Goal: Communication & Community: Answer question/provide support

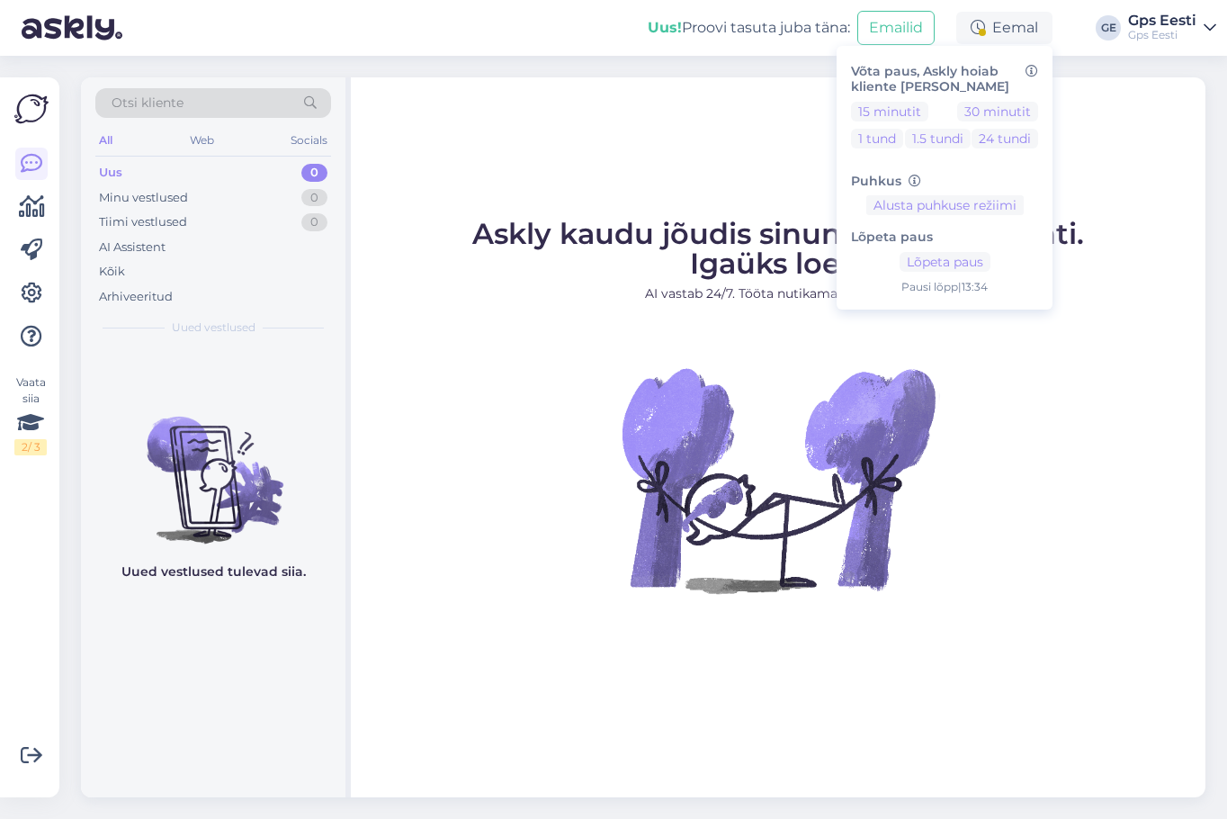
click at [620, 641] on div "Askly kaudu jõudis sinuni juba 1766 klienti. Igaüks loeb. AI vastab 24/7. Tööta…" at bounding box center [778, 437] width 855 height 720
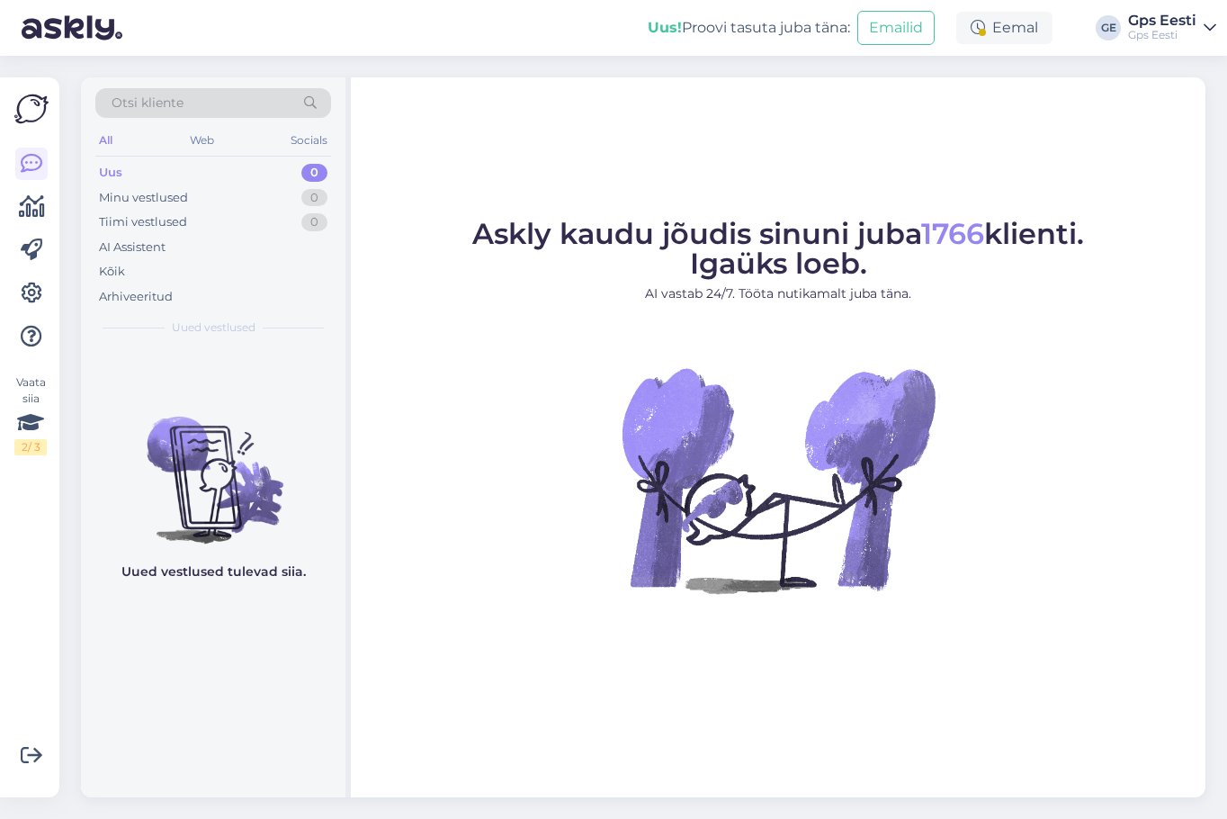
click at [594, 574] on figure "Askly kaudu jõudis sinuni juba 1766 klienti. Igaüks loeb. AI vastab 24/7. Tööta…" at bounding box center [778, 431] width 822 height 422
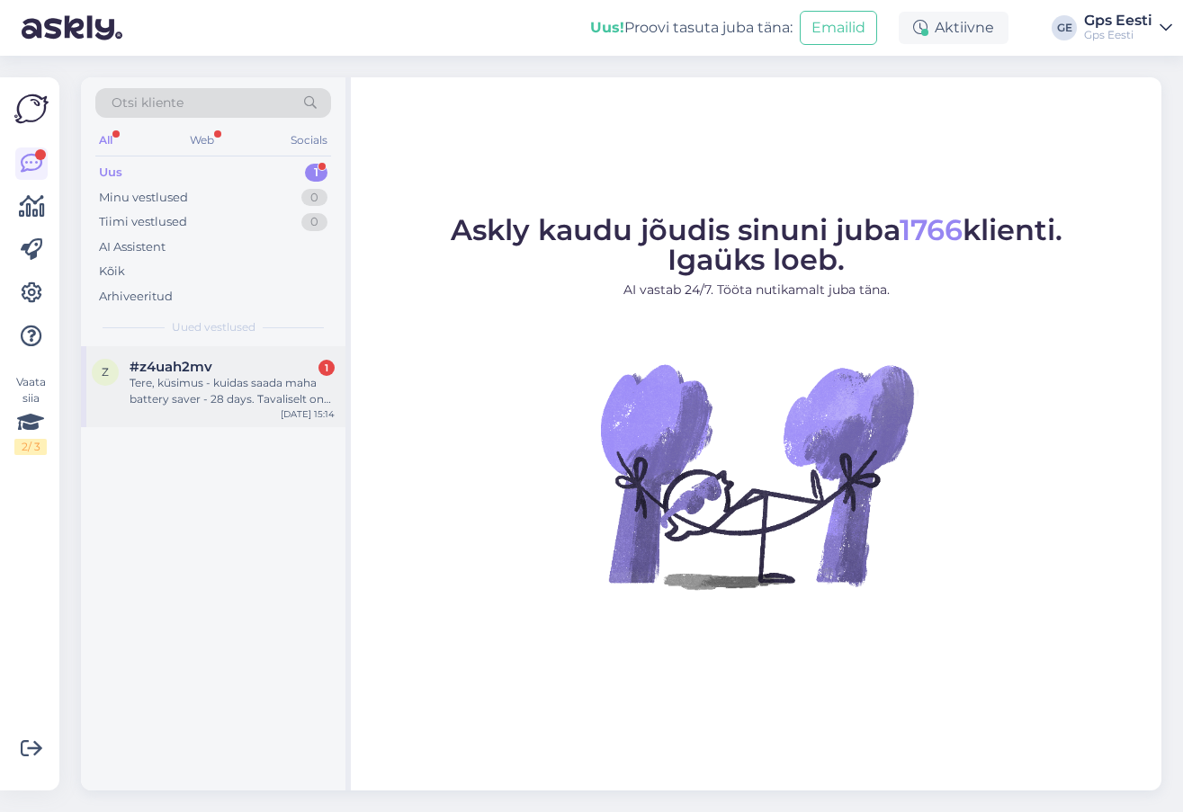
click at [225, 408] on div "z #z4uah2mv 1 Tere, küsimus - kuidas saada maha battery saver - 28 days. Tavali…" at bounding box center [213, 386] width 264 height 81
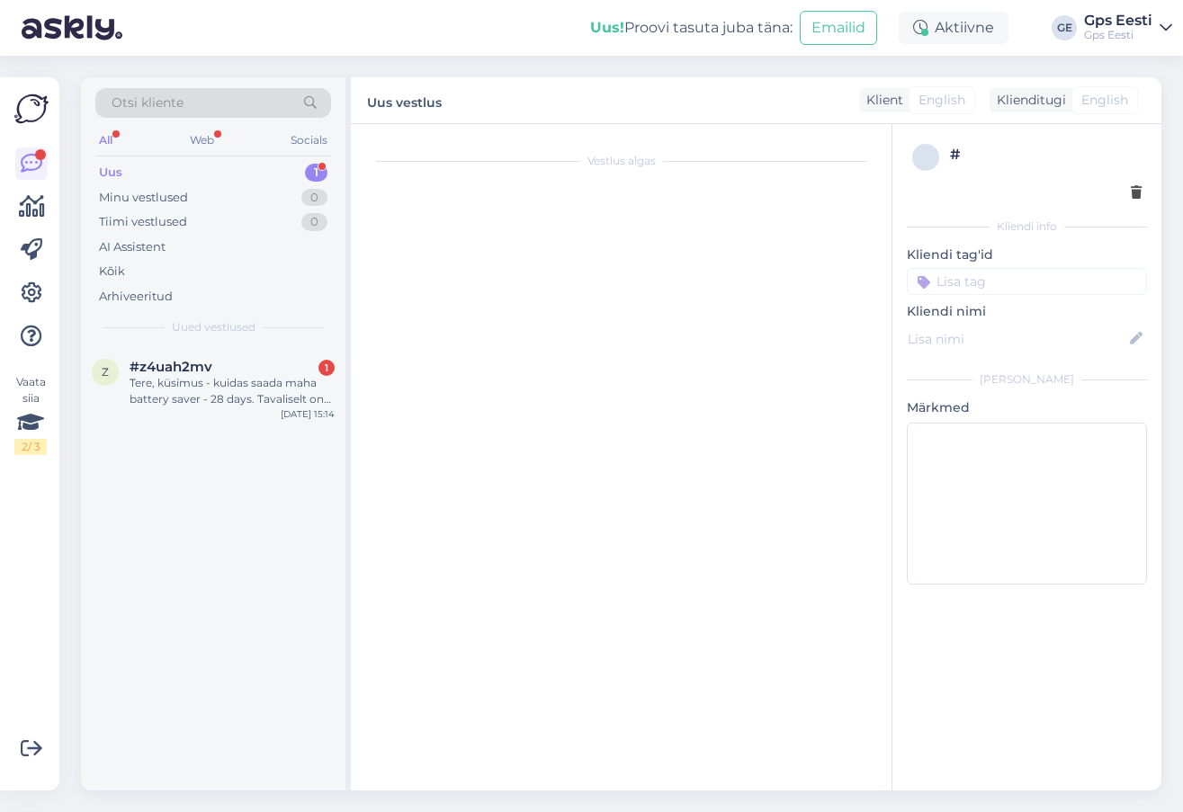
scroll to position [543, 0]
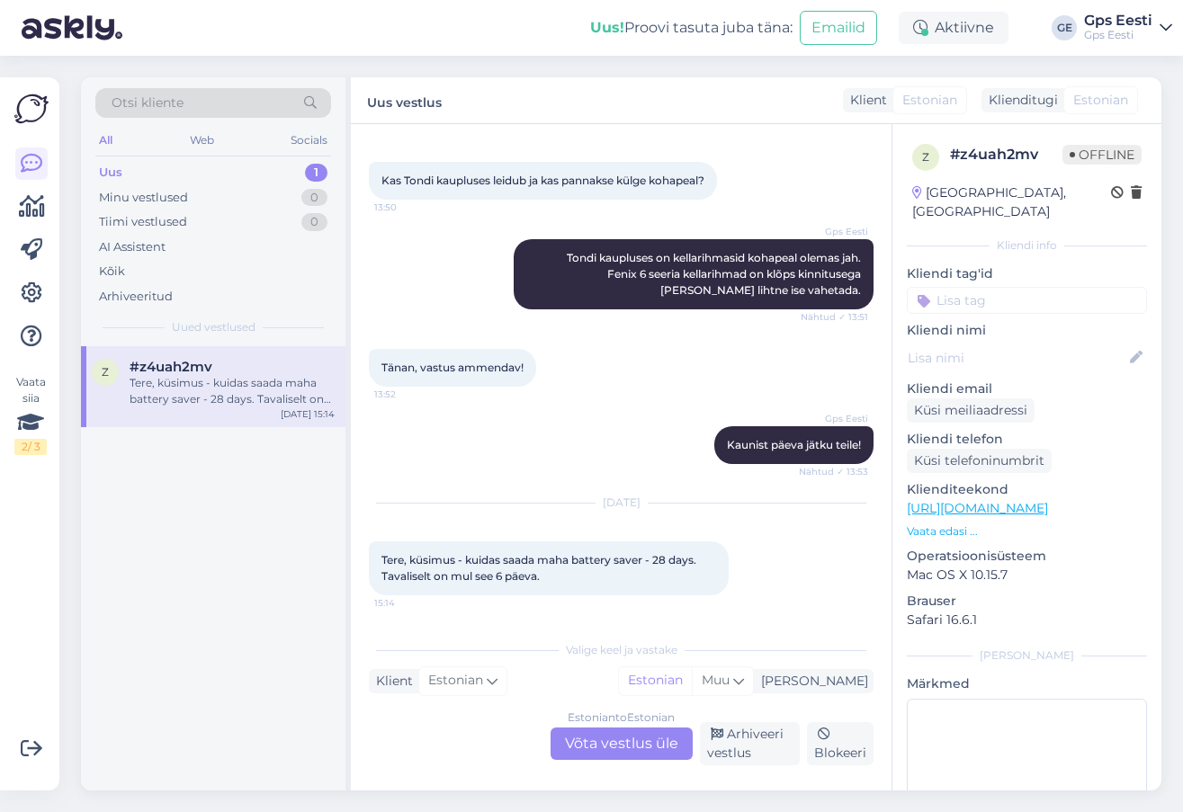
click at [597, 741] on div "Estonian to Estonian Võta vestlus üle" at bounding box center [622, 744] width 142 height 32
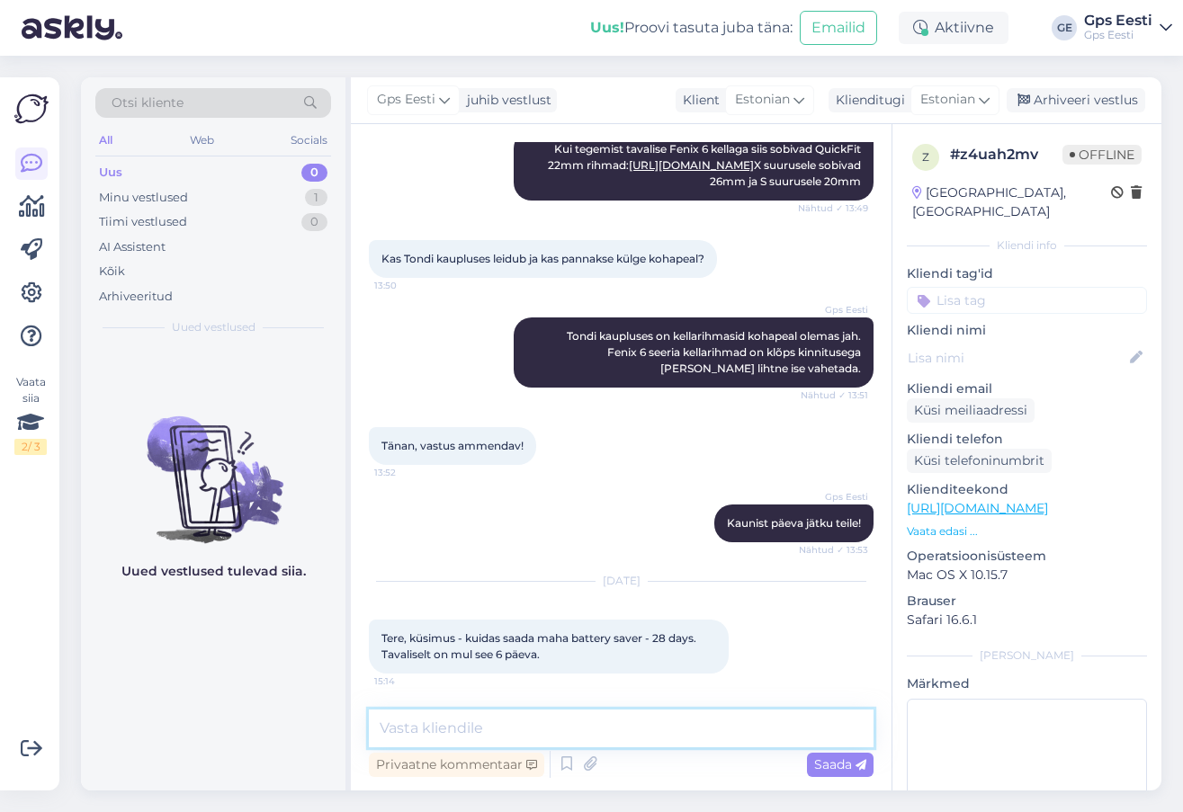
click at [517, 734] on textarea at bounding box center [621, 729] width 505 height 38
click at [589, 724] on textarea at bounding box center [621, 729] width 505 height 38
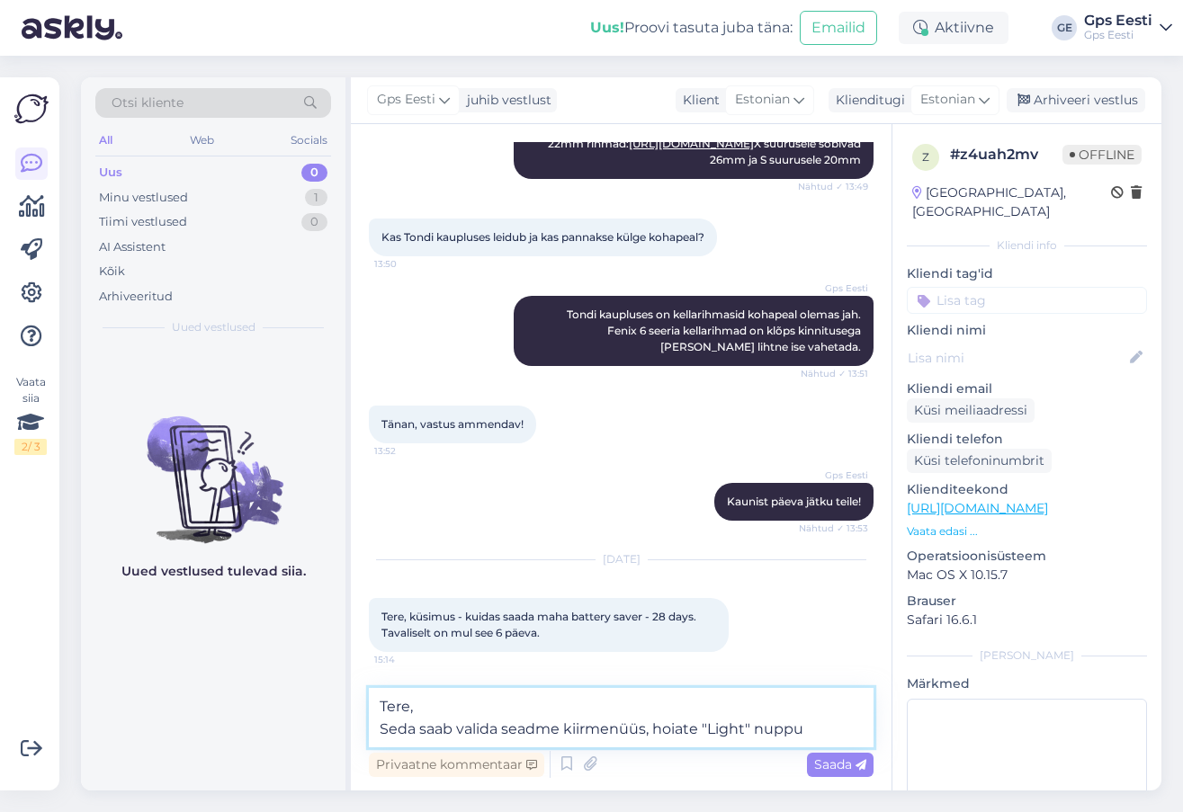
click at [836, 725] on textarea "Tere, Seda saab valida seadme kiirmenüüs, hoiate "Light" nuppu" at bounding box center [621, 717] width 505 height 59
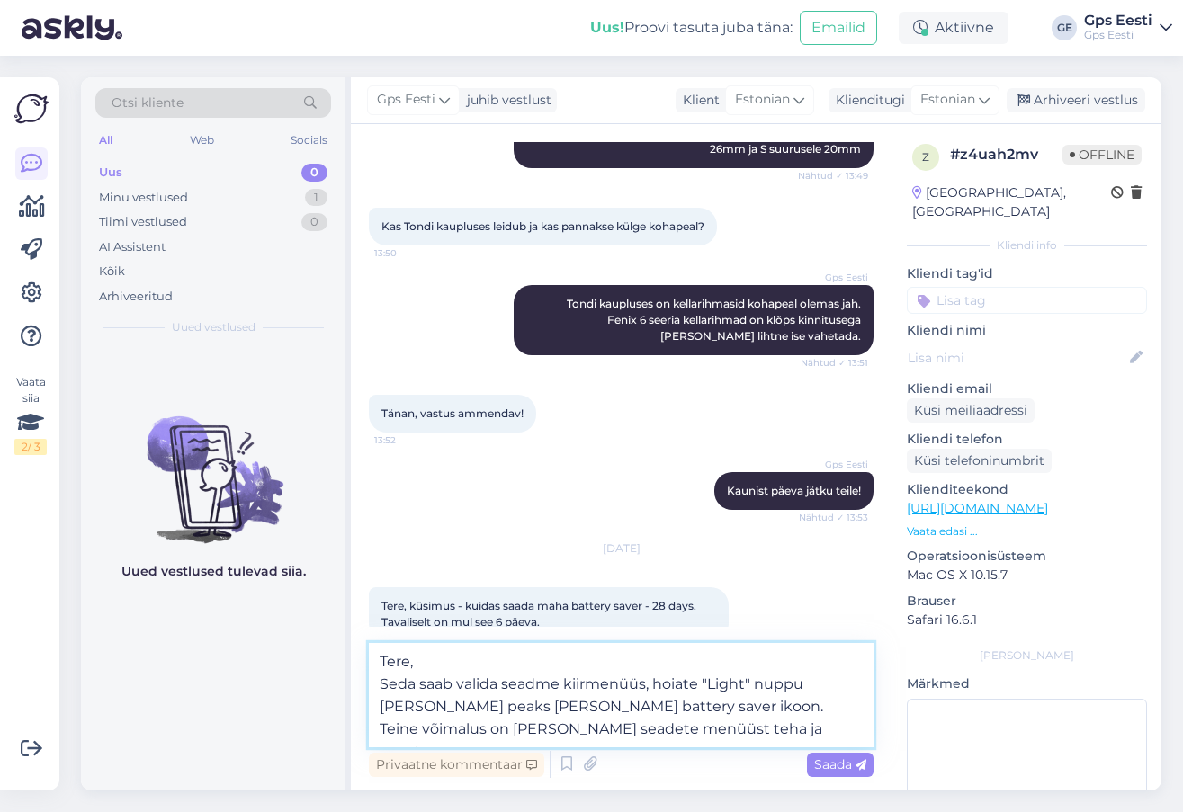
type textarea "Tere, Seda saab valida seadme kiirmenüüs, hoiate "Light" nuppu [PERSON_NAME] pe…"
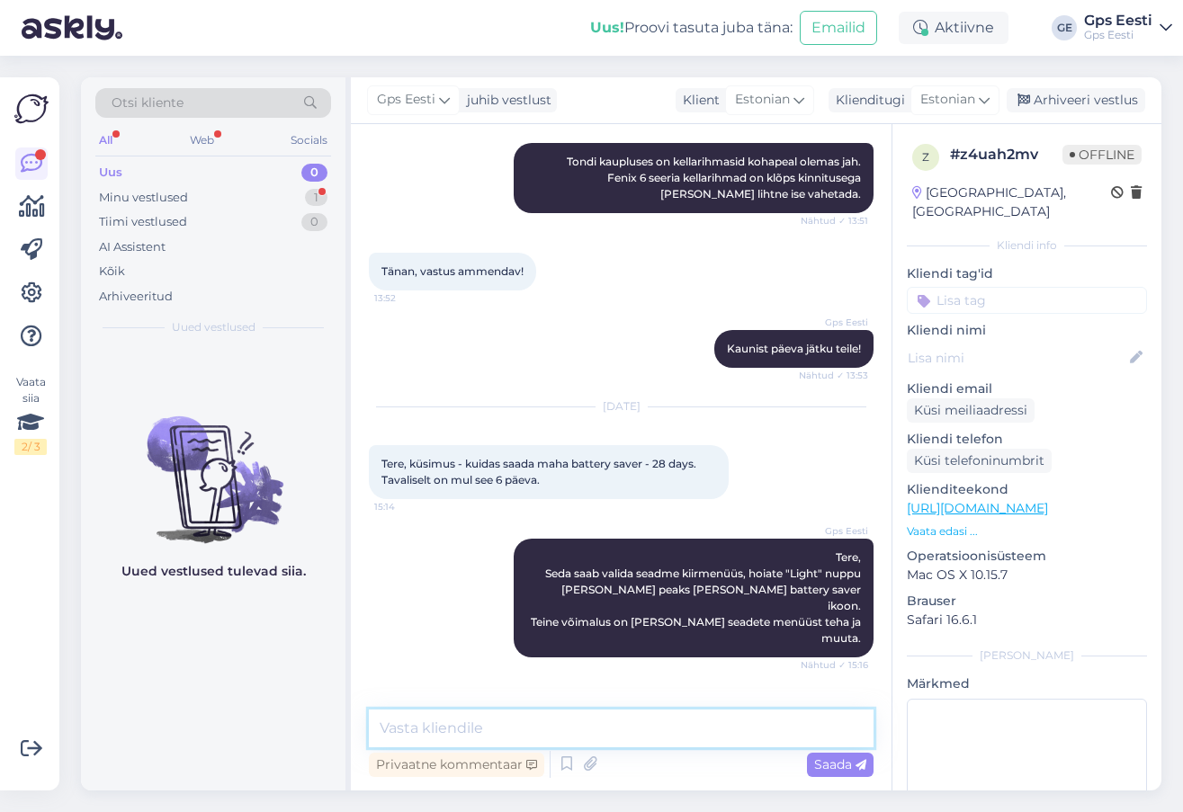
scroll to position [685, 0]
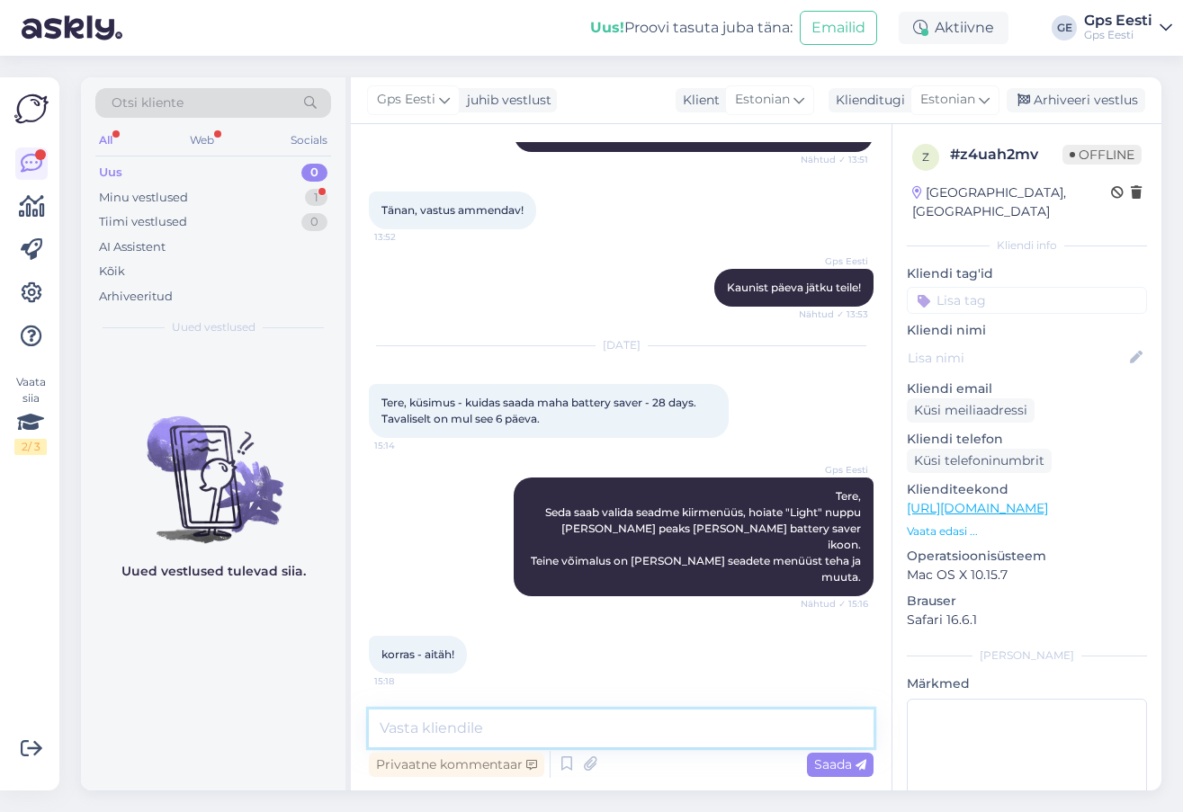
click at [470, 721] on textarea at bounding box center [621, 729] width 505 height 38
type textarea "Kaunist päeva jätku teile!"
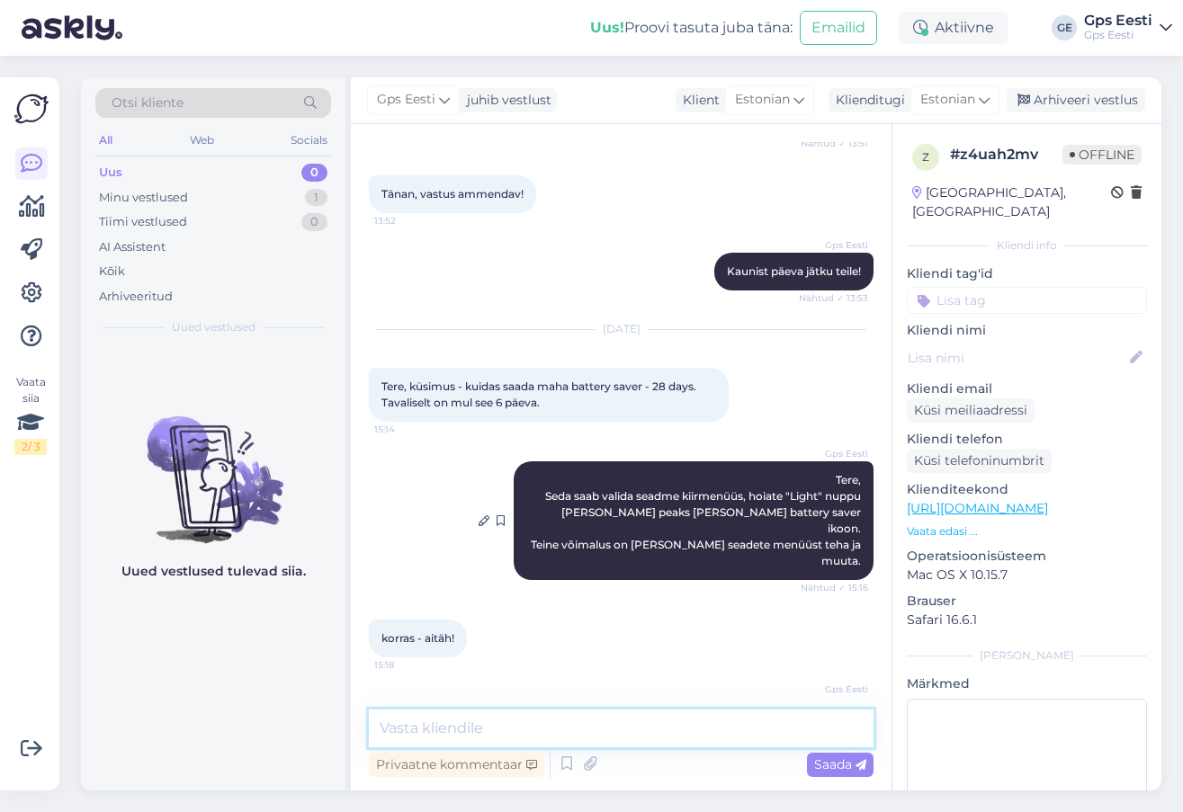
scroll to position [762, 0]
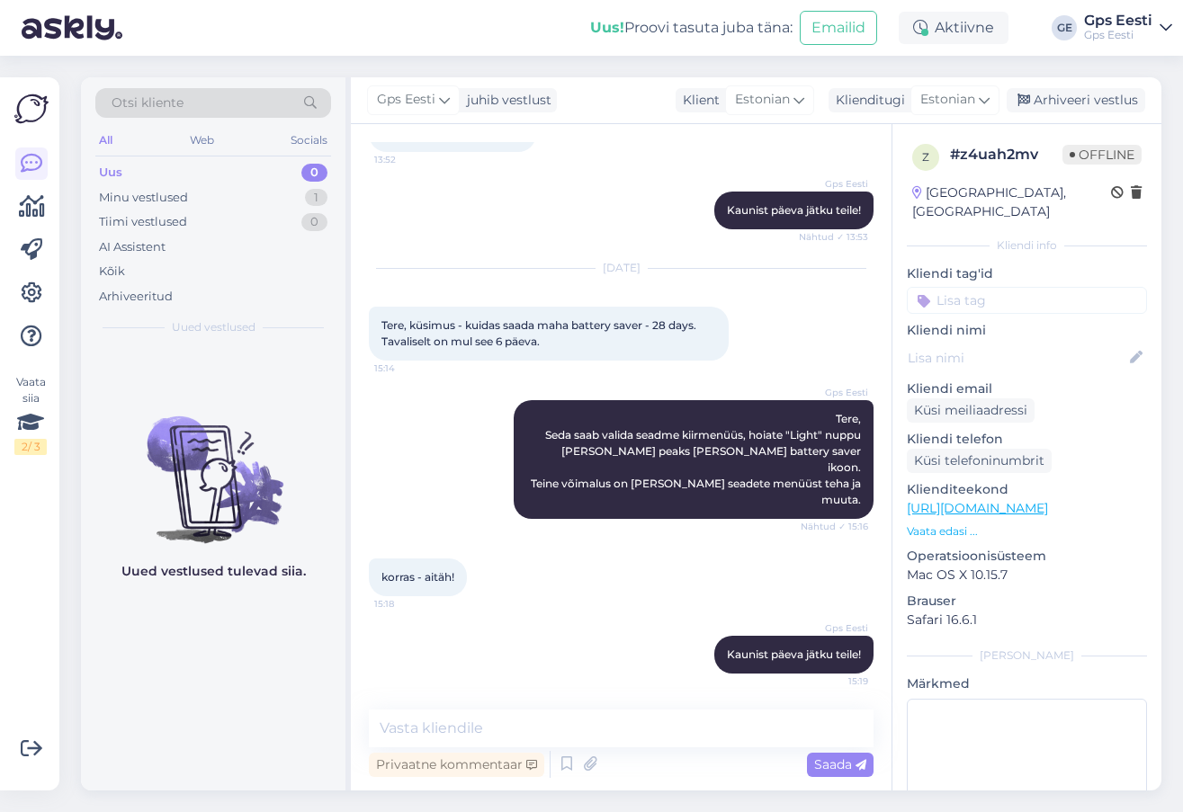
click at [1098, 87] on div "Gps Eesti juhib vestlust Klient [DEMOGRAPHIC_DATA] Klienditugi Estonian Arhivee…" at bounding box center [756, 100] width 811 height 47
click at [1073, 97] on div "Arhiveeri vestlus" at bounding box center [1076, 100] width 139 height 24
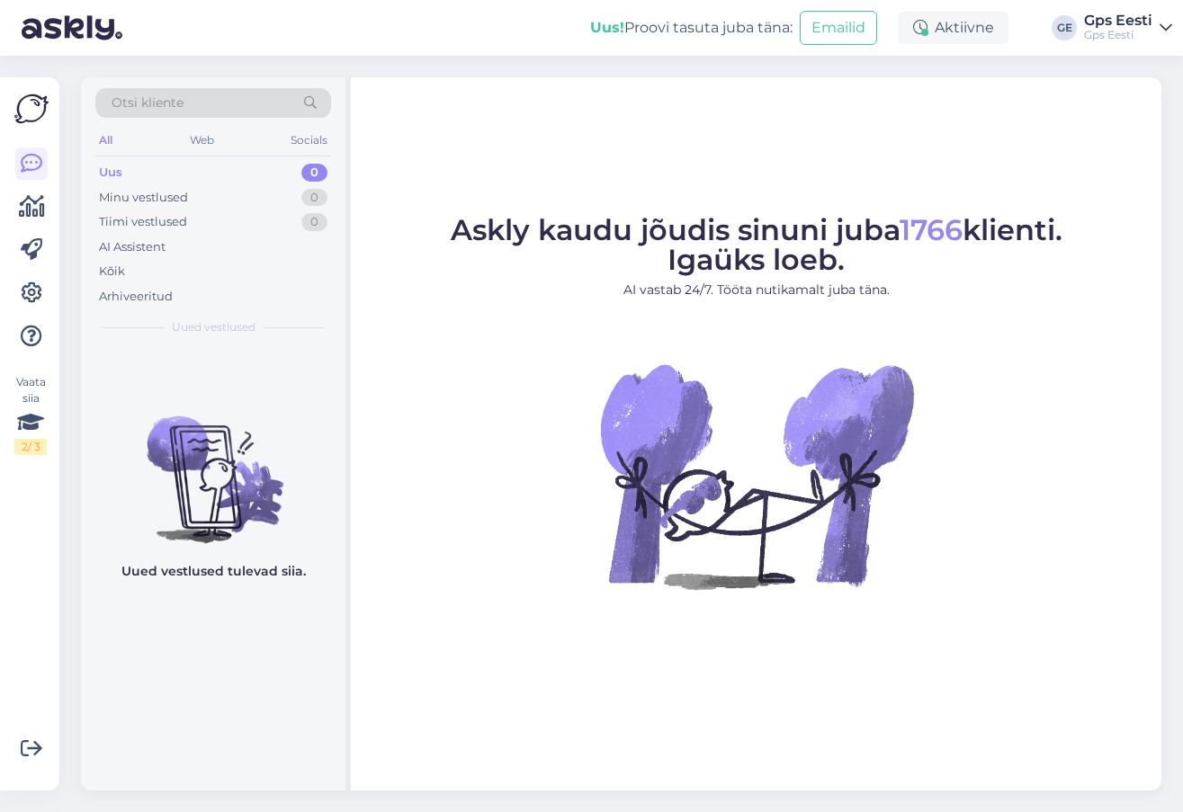
click at [555, 476] on figure "Askly kaudu jõudis sinuni juba 1766 klienti. Igaüks loeb. AI vastab 24/7. Tööta…" at bounding box center [756, 427] width 778 height 422
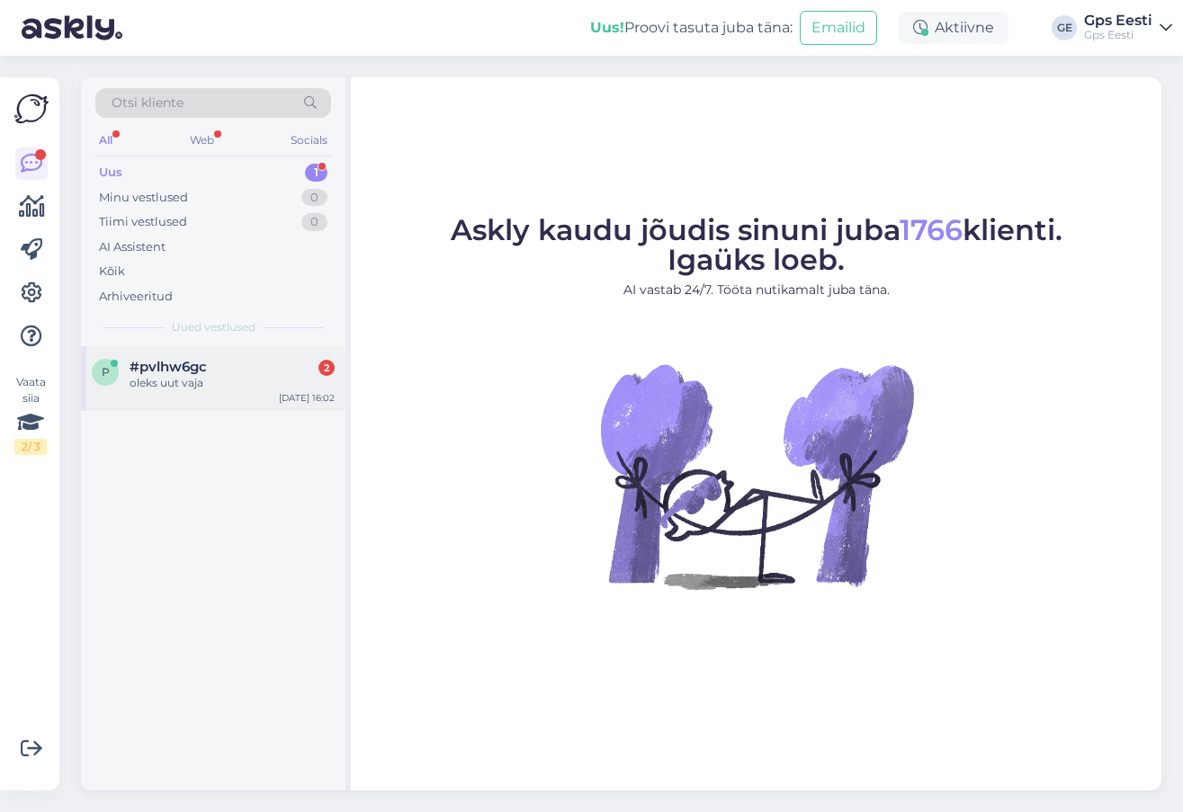
drag, startPoint x: 174, startPoint y: 350, endPoint x: 182, endPoint y: 360, distance: 12.8
click at [175, 351] on div "p #pvlhw6gc 2 oleks uut vaja [DATE] 16:02" at bounding box center [213, 378] width 264 height 65
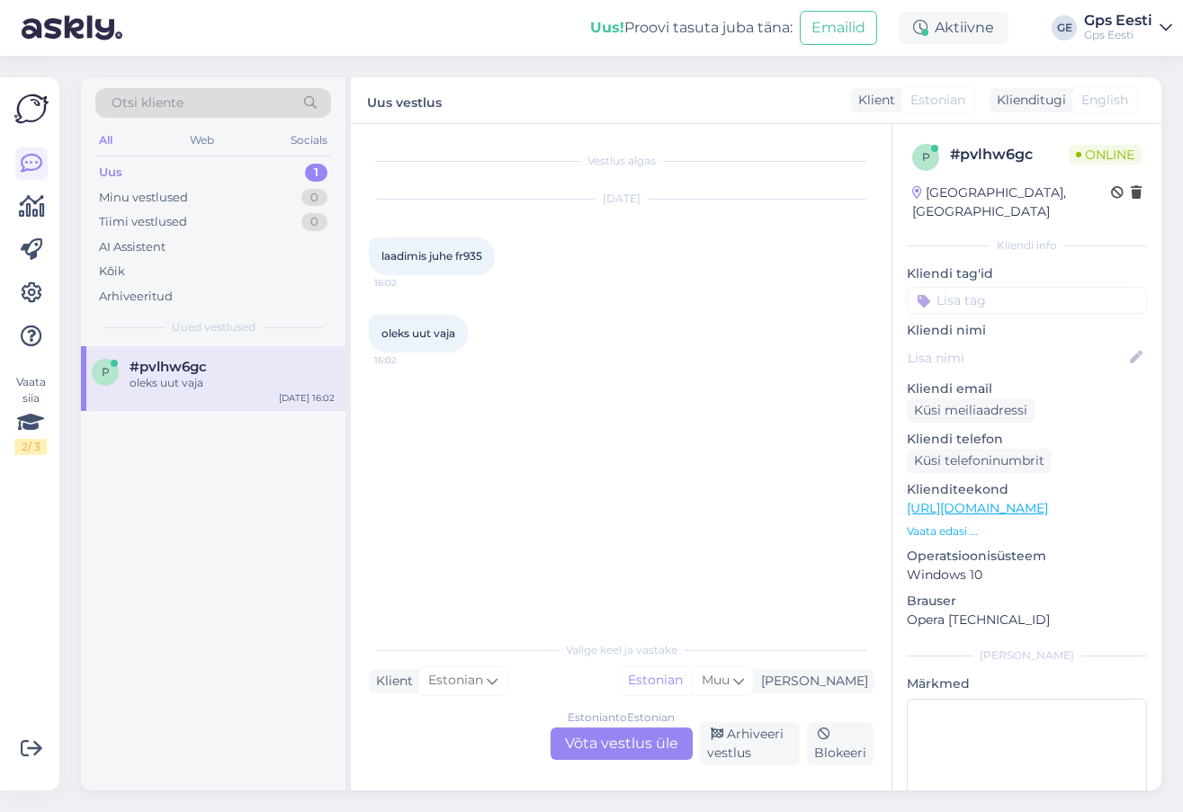
click at [640, 755] on div "Estonian to Estonian Võta vestlus üle" at bounding box center [622, 744] width 142 height 32
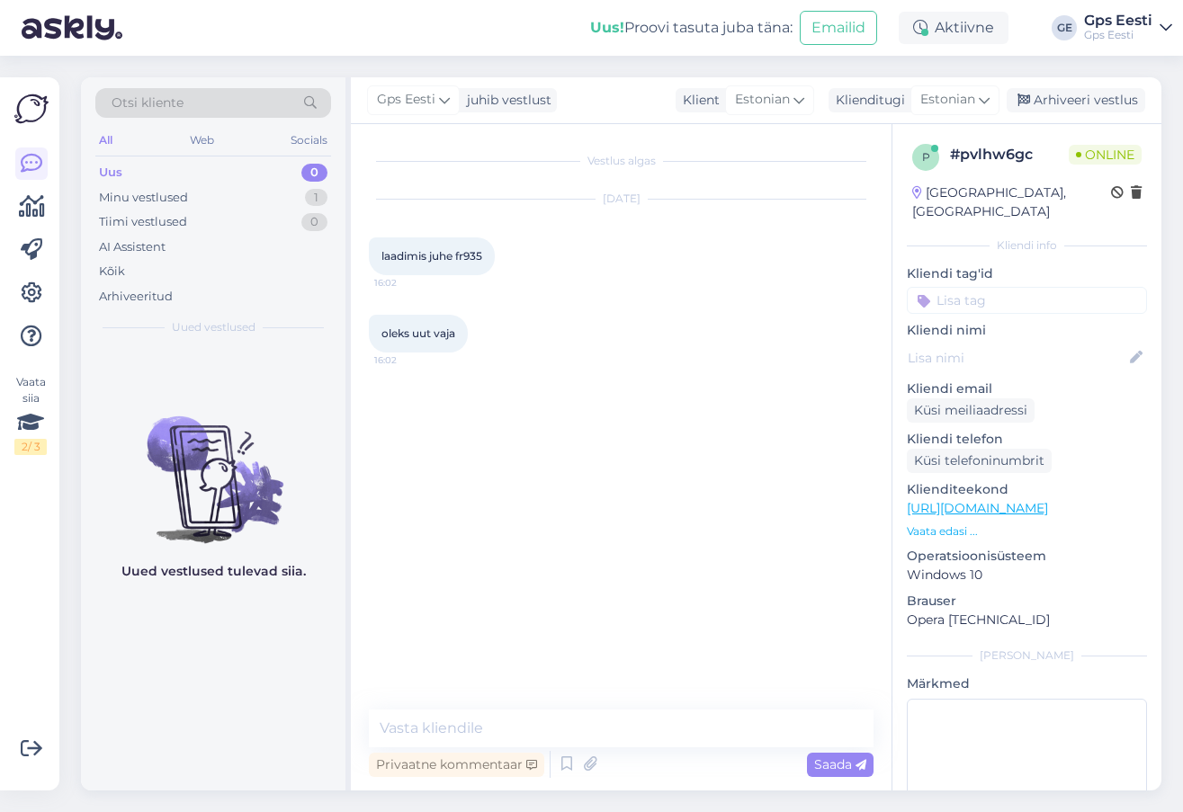
click at [1035, 500] on link "[URL][DOMAIN_NAME]" at bounding box center [977, 508] width 141 height 16
click at [593, 730] on textarea at bounding box center [621, 729] width 505 height 38
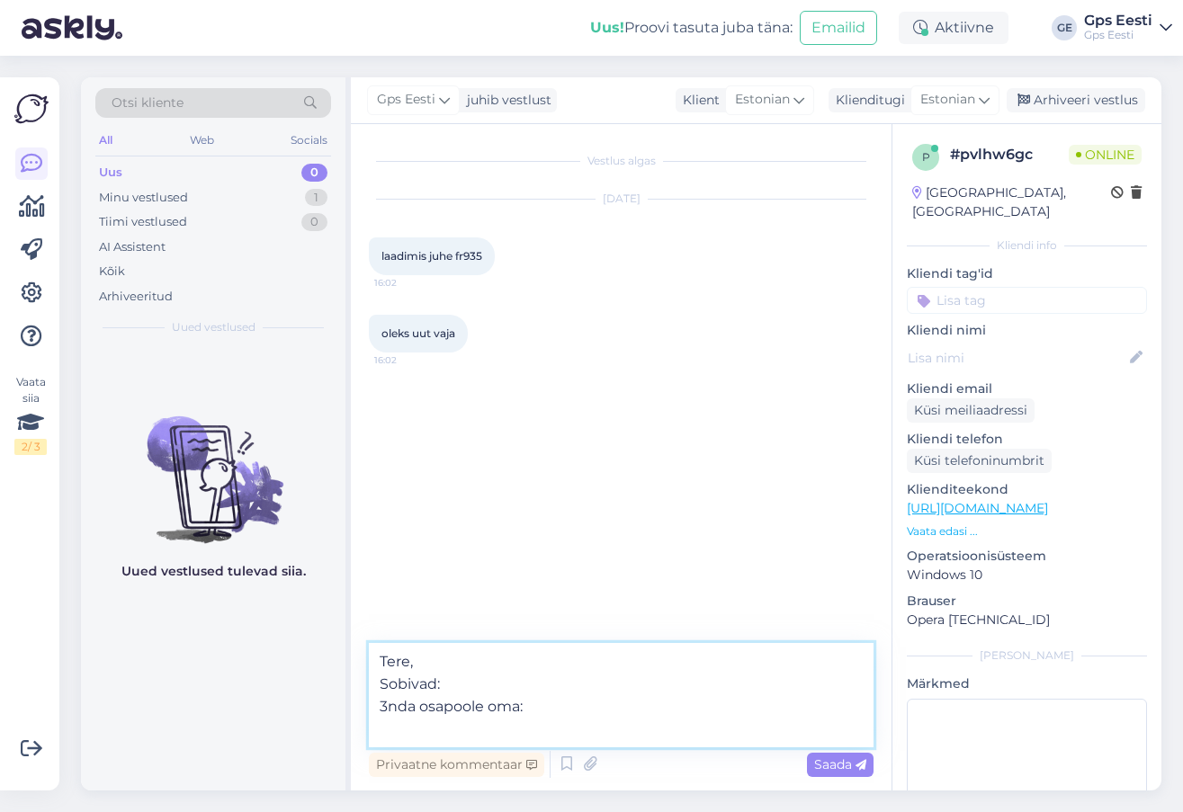
paste textarea "[URL][DOMAIN_NAME]"
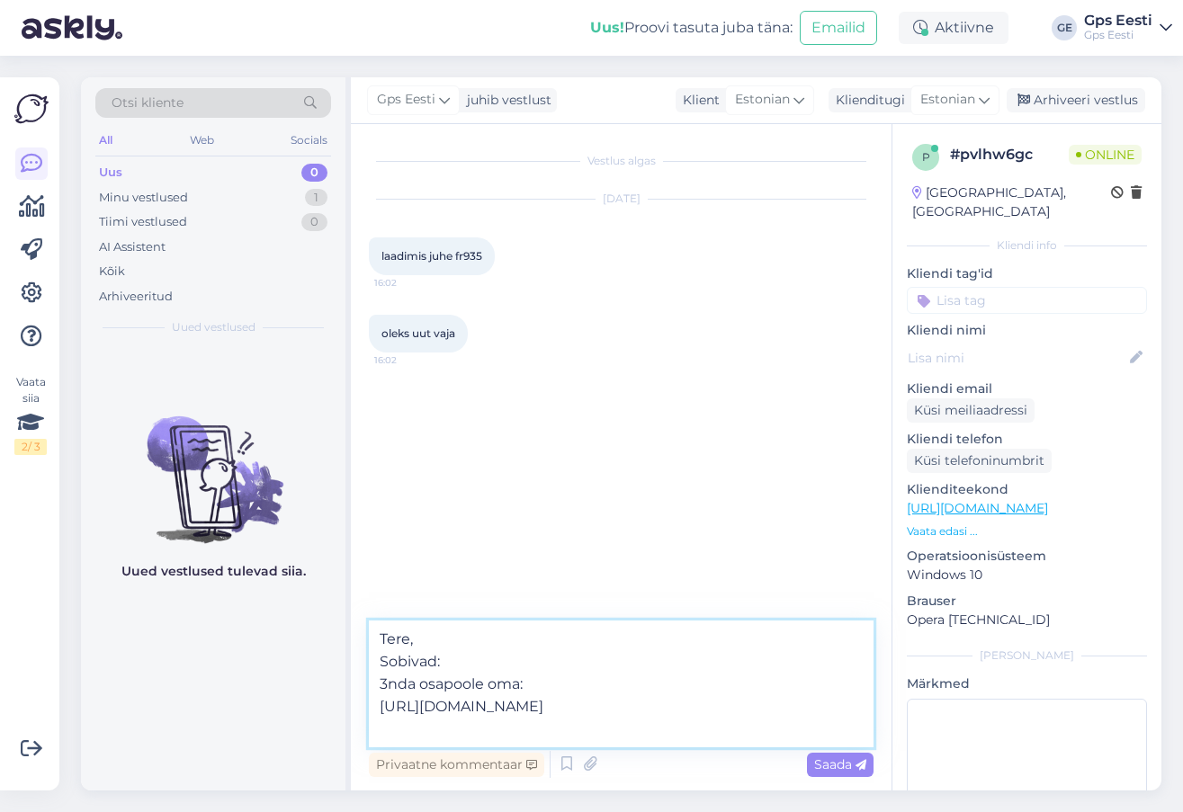
click at [553, 686] on textarea "Tere, Sobivad: 3nda osapoole oma: [URL][DOMAIN_NAME]" at bounding box center [621, 684] width 505 height 127
click at [802, 727] on textarea "Tere, Sobivad: 3nda osapoole oma: (ainult laadimine) https://www.gpseesti.ee/li…" at bounding box center [621, 684] width 505 height 127
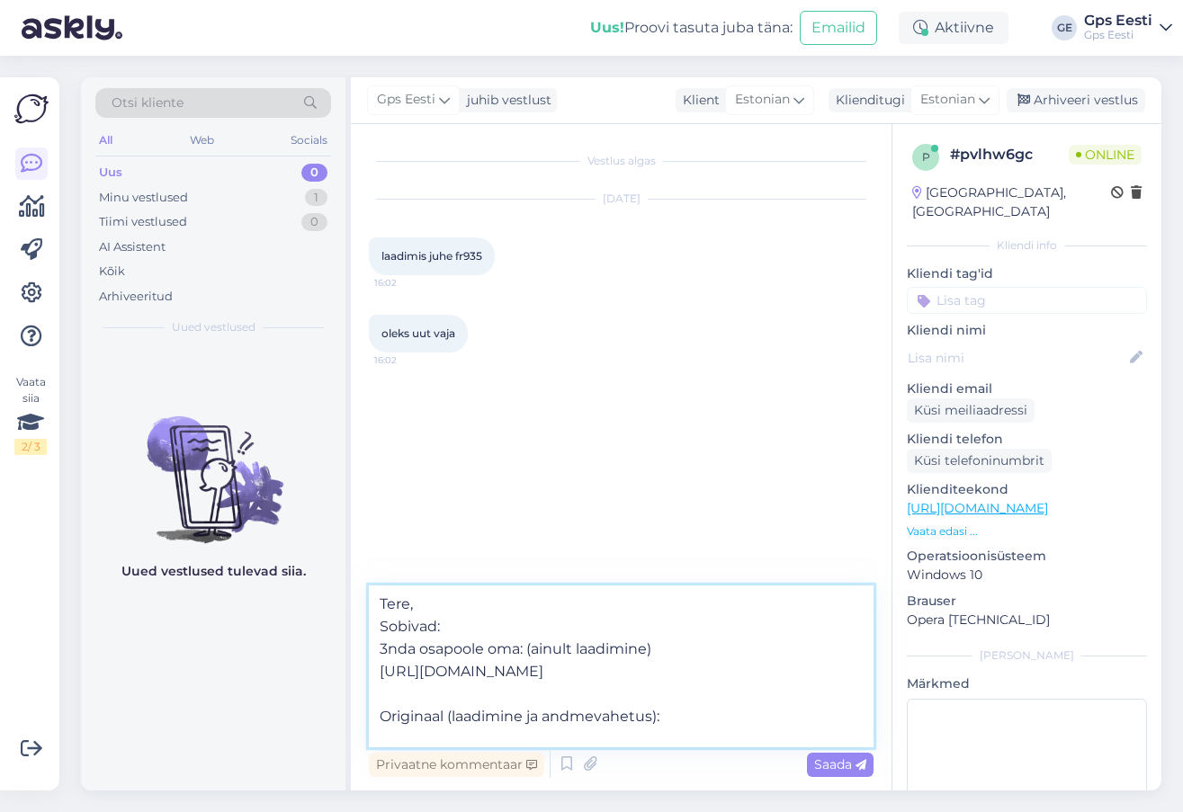
paste textarea "https://www.gpseesti.ee/lisavarustus/toitejuhtmed-laadijad/laadimisjuhe-4-pin-g…"
type textarea "Tere, Sobivad: 3nda osapoole oma: (ainult laadimine) https://www.gpseesti.ee/li…"
